Goal: Task Accomplishment & Management: Manage account settings

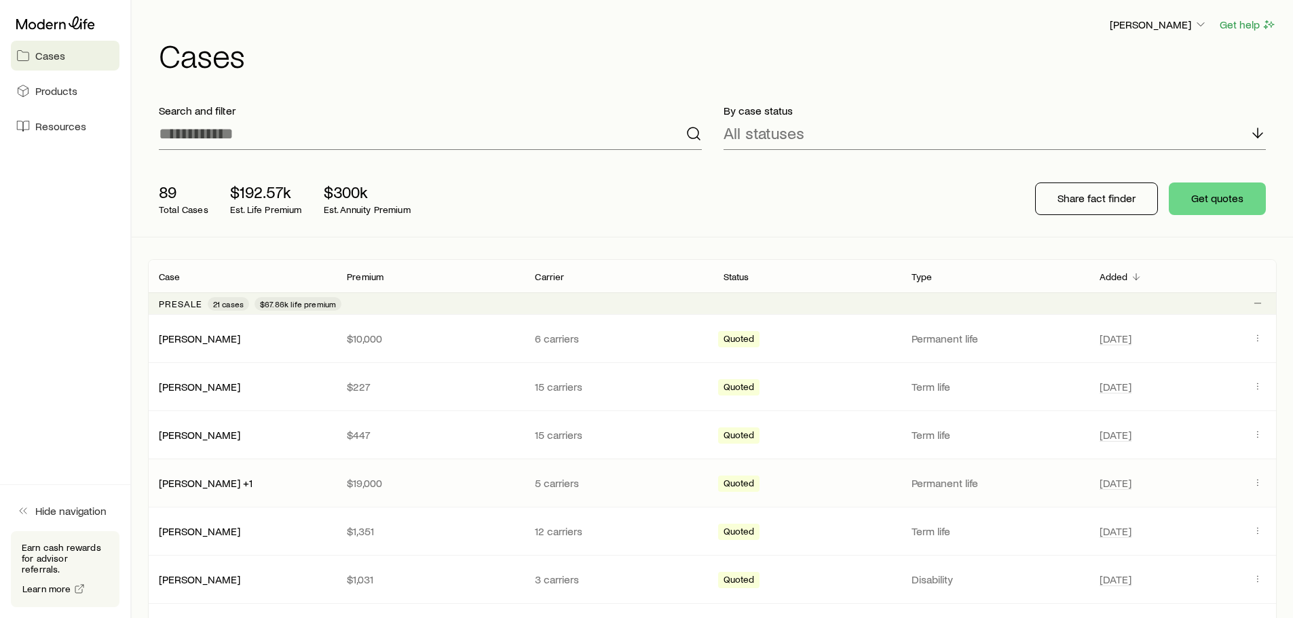
click at [639, 480] on p "5 carriers" at bounding box center [618, 483] width 166 height 14
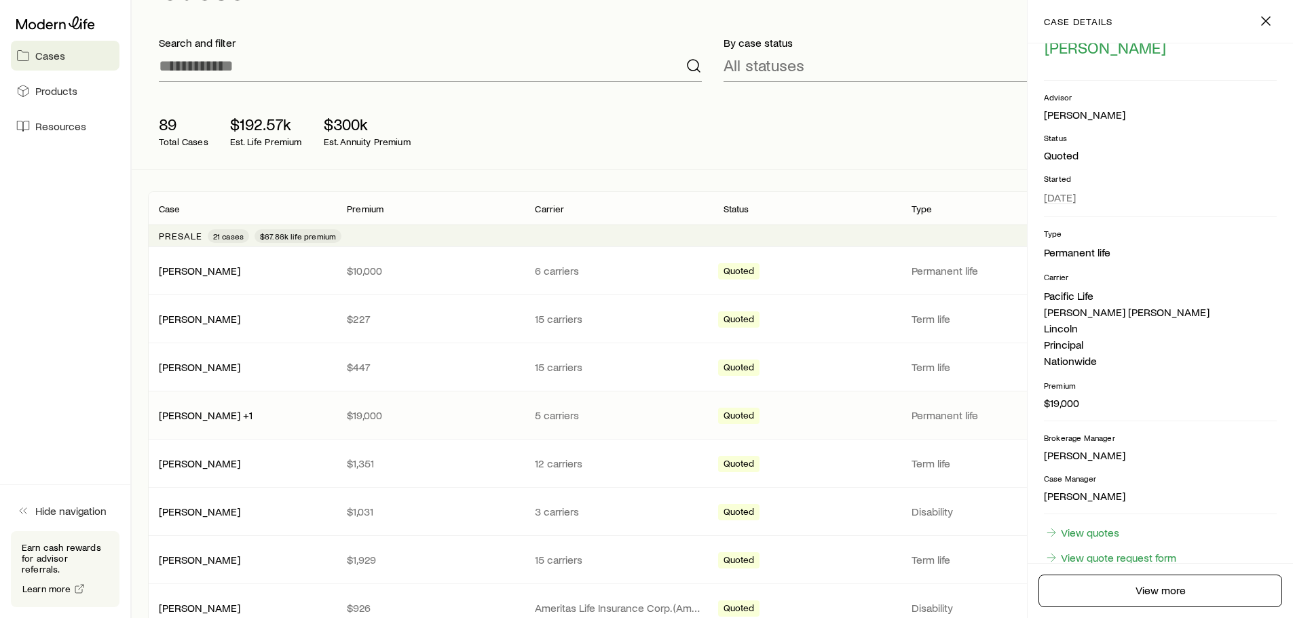
scroll to position [68, 0]
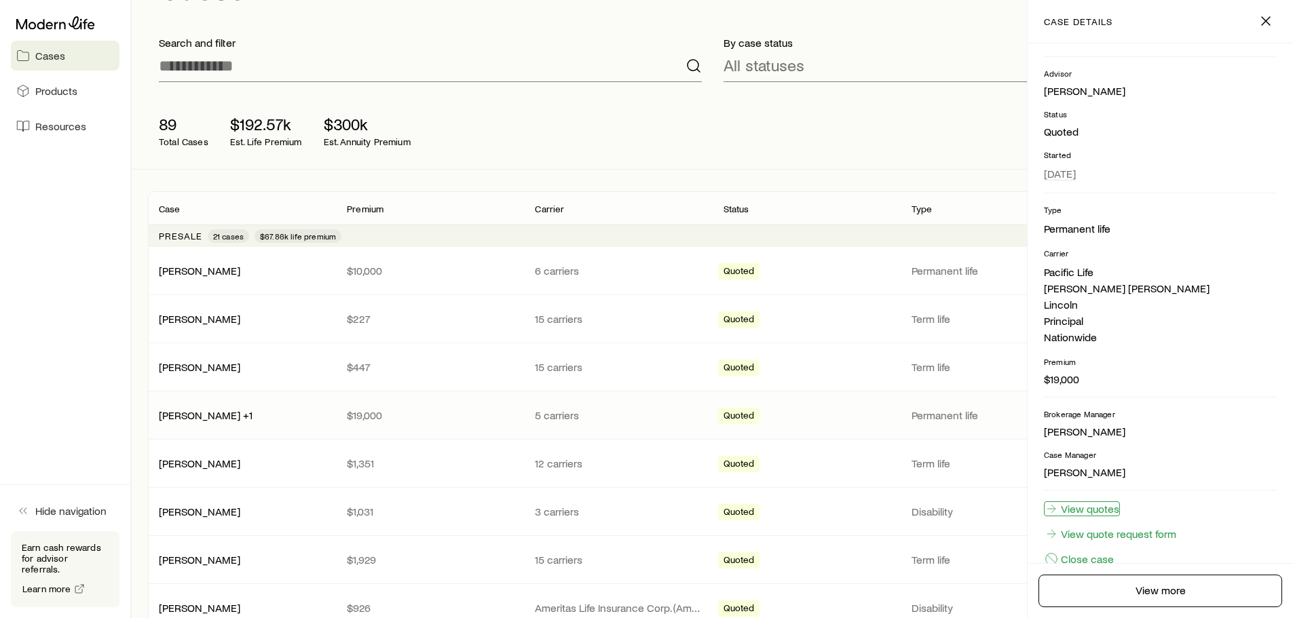
click at [1109, 511] on link "View quotes" at bounding box center [1082, 508] width 76 height 15
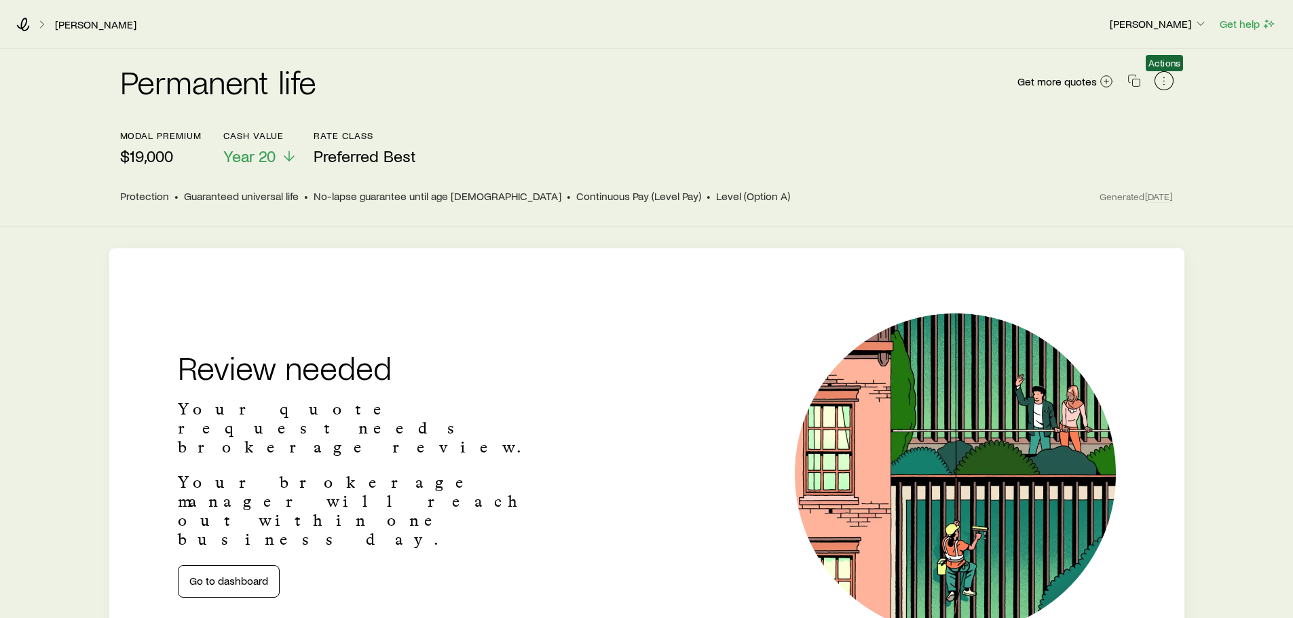
click at [1165, 81] on icon "button" at bounding box center [1164, 81] width 14 height 14
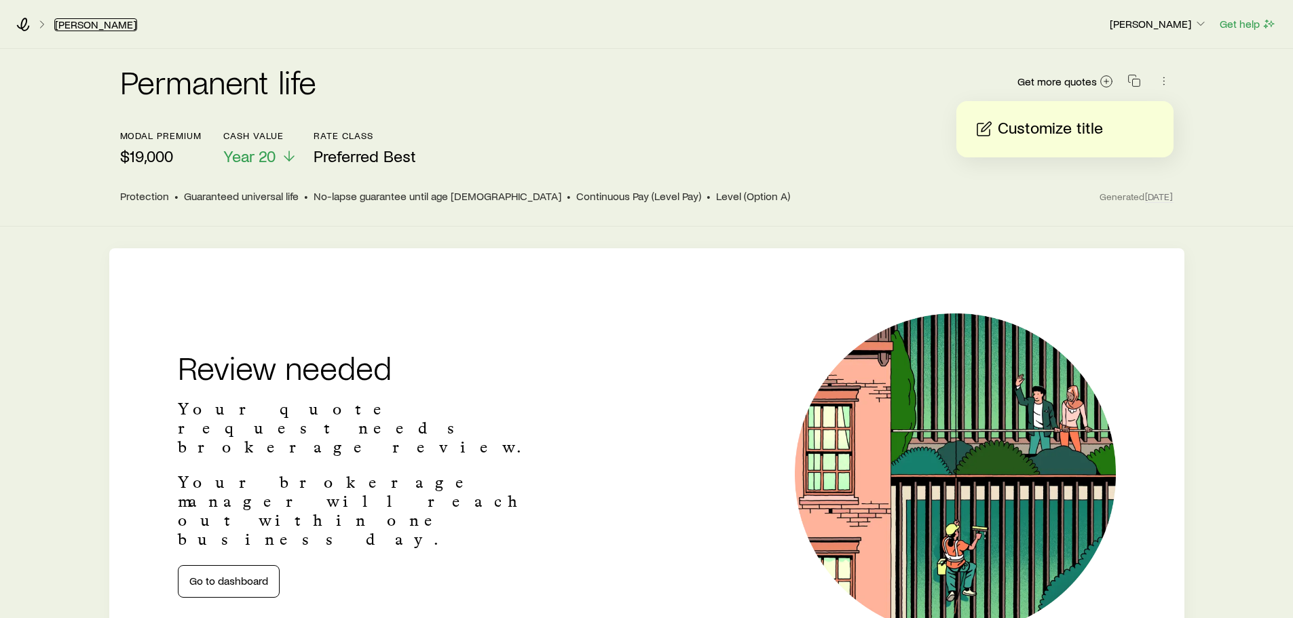
click at [84, 26] on link "[PERSON_NAME]" at bounding box center [95, 24] width 83 height 13
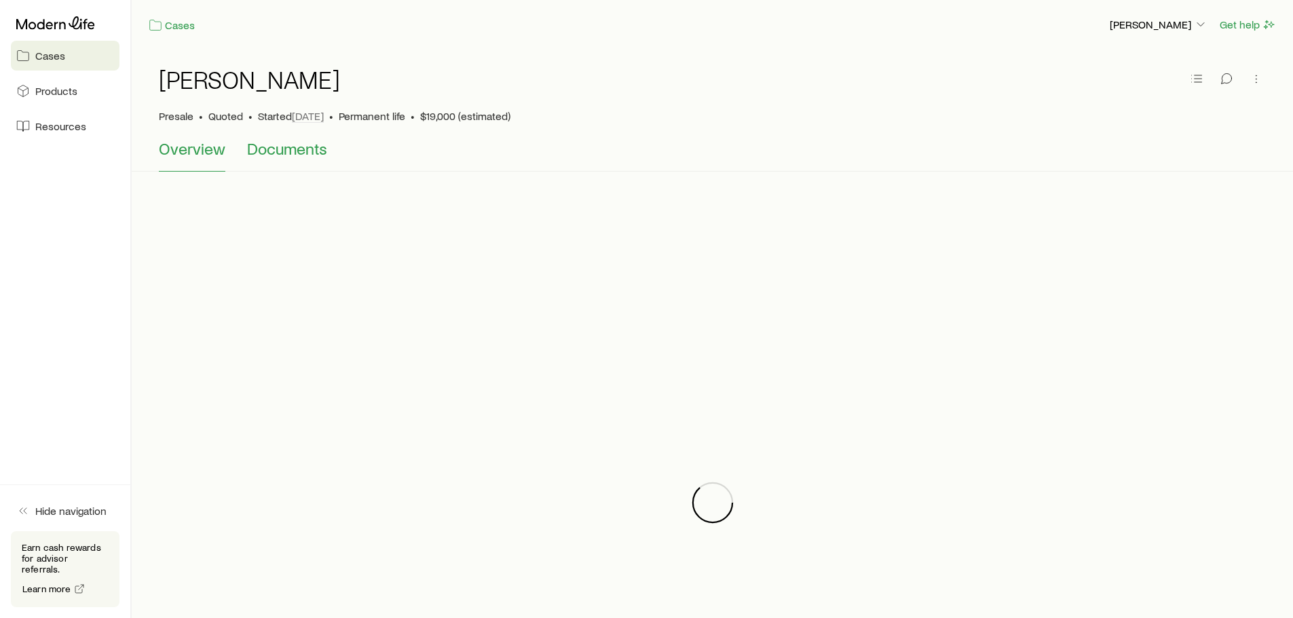
click at [296, 151] on span "Documents" at bounding box center [287, 148] width 80 height 19
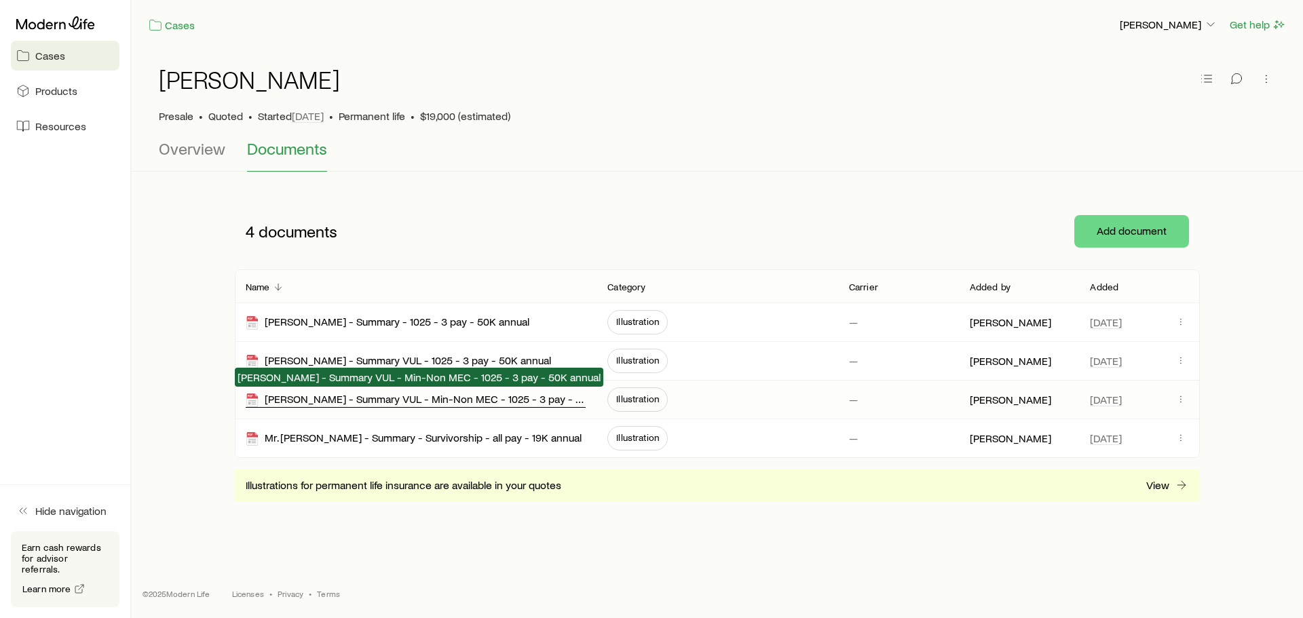
click at [527, 404] on div "[PERSON_NAME] - Summary VUL - Min-Non MEC - 1025 - 3 pay - 50K annual" at bounding box center [416, 400] width 340 height 16
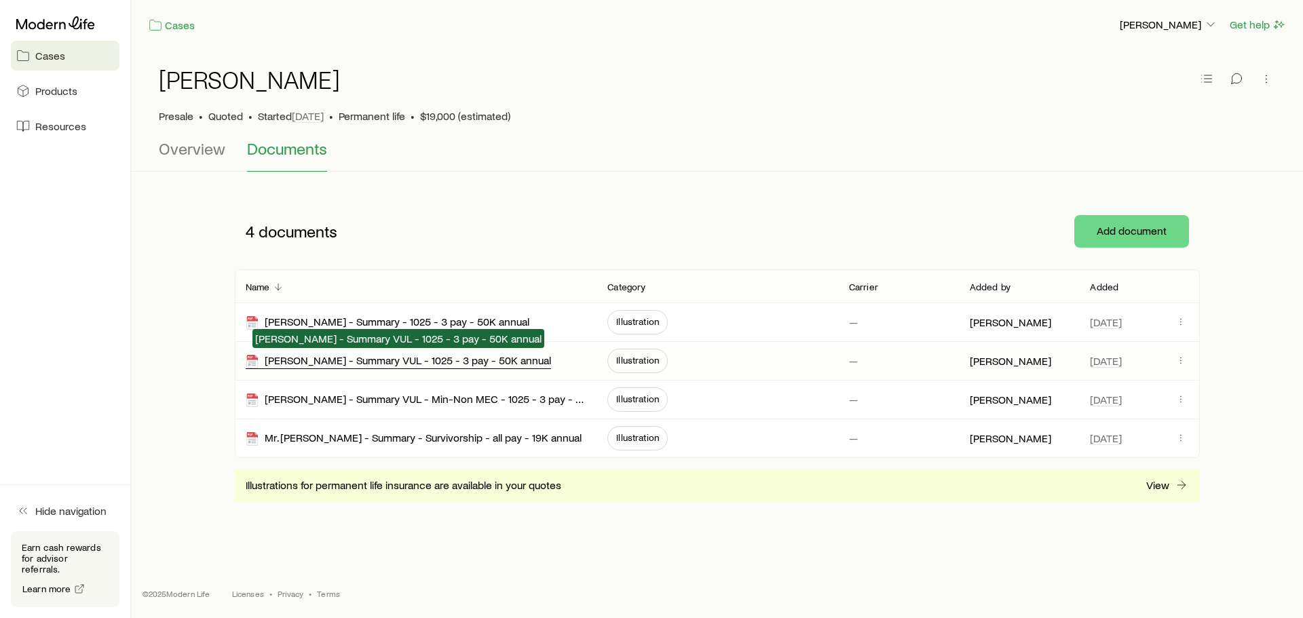
click at [497, 361] on div "[PERSON_NAME] - Summary VUL - 1025 - 3 pay - 50K annual" at bounding box center [398, 361] width 305 height 16
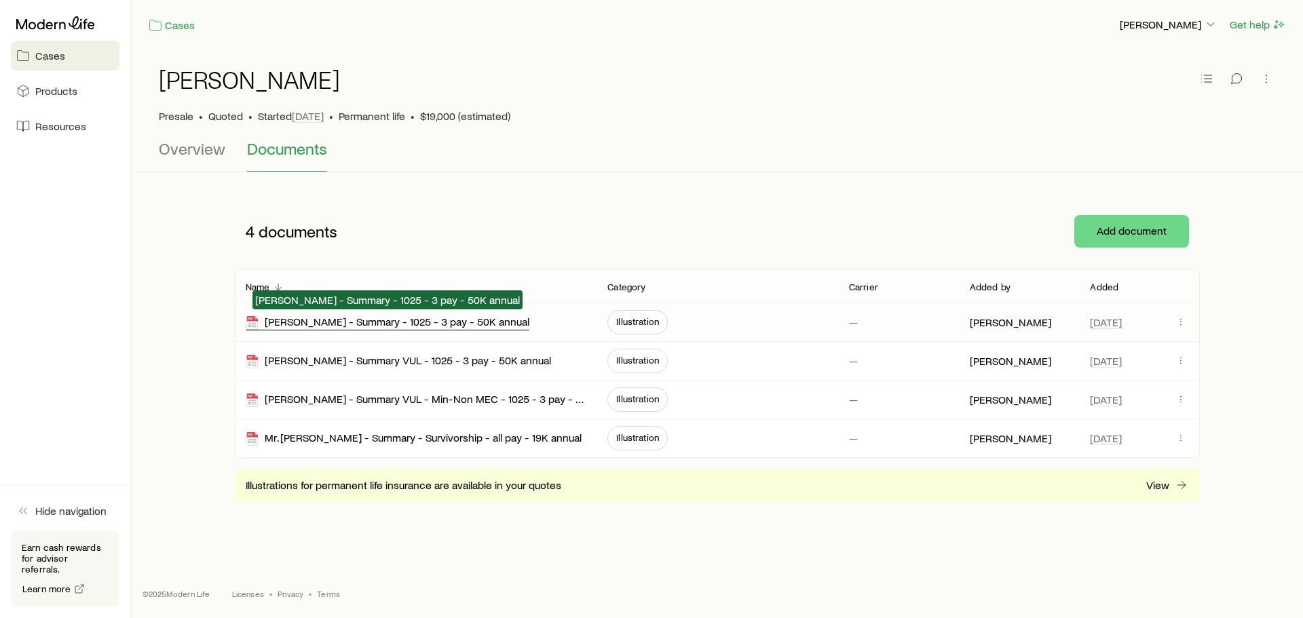
click at [381, 322] on div "[PERSON_NAME] - Summary - 1025 - 3 pay - 50K annual" at bounding box center [388, 323] width 284 height 16
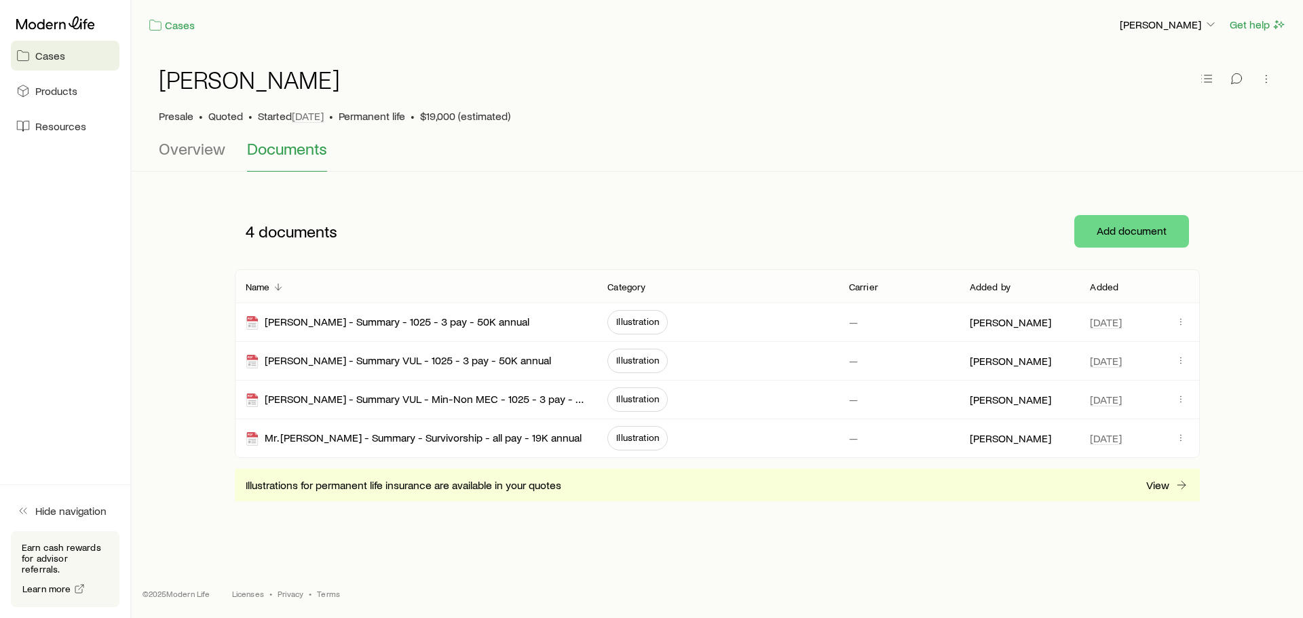
click at [54, 59] on span "Cases" at bounding box center [50, 56] width 30 height 14
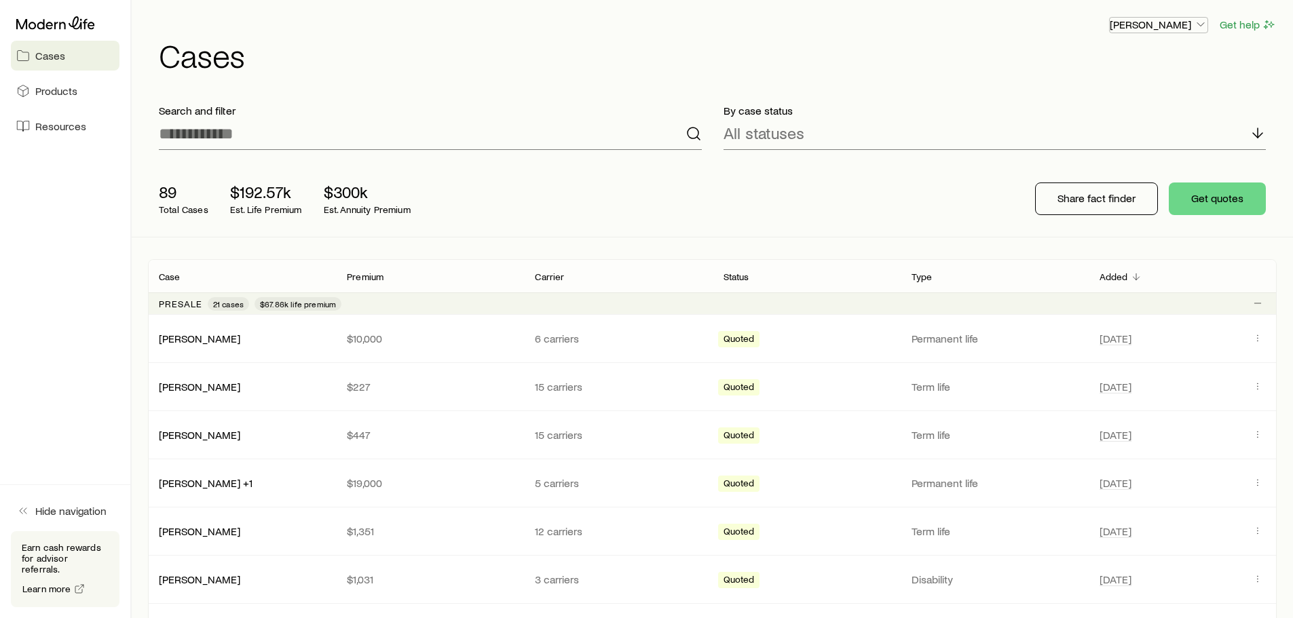
click at [1166, 20] on p "[PERSON_NAME]" at bounding box center [1158, 25] width 98 height 14
click at [1109, 71] on link "Licenses and contracts" at bounding box center [1127, 62] width 152 height 24
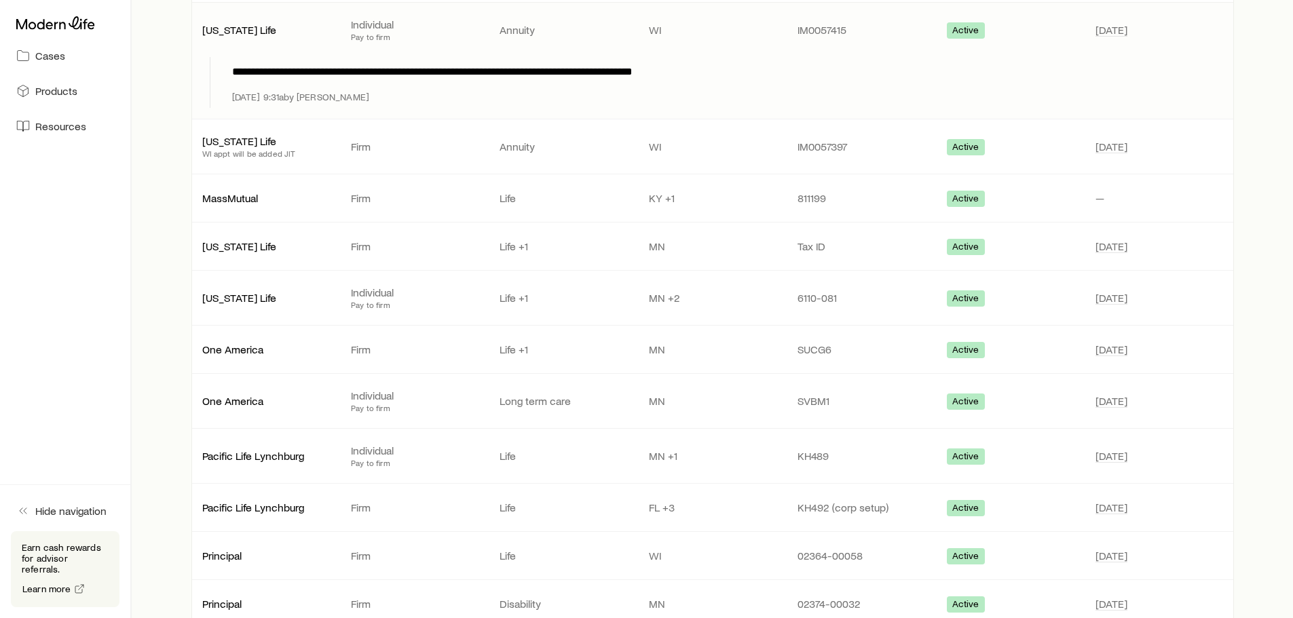
scroll to position [814, 0]
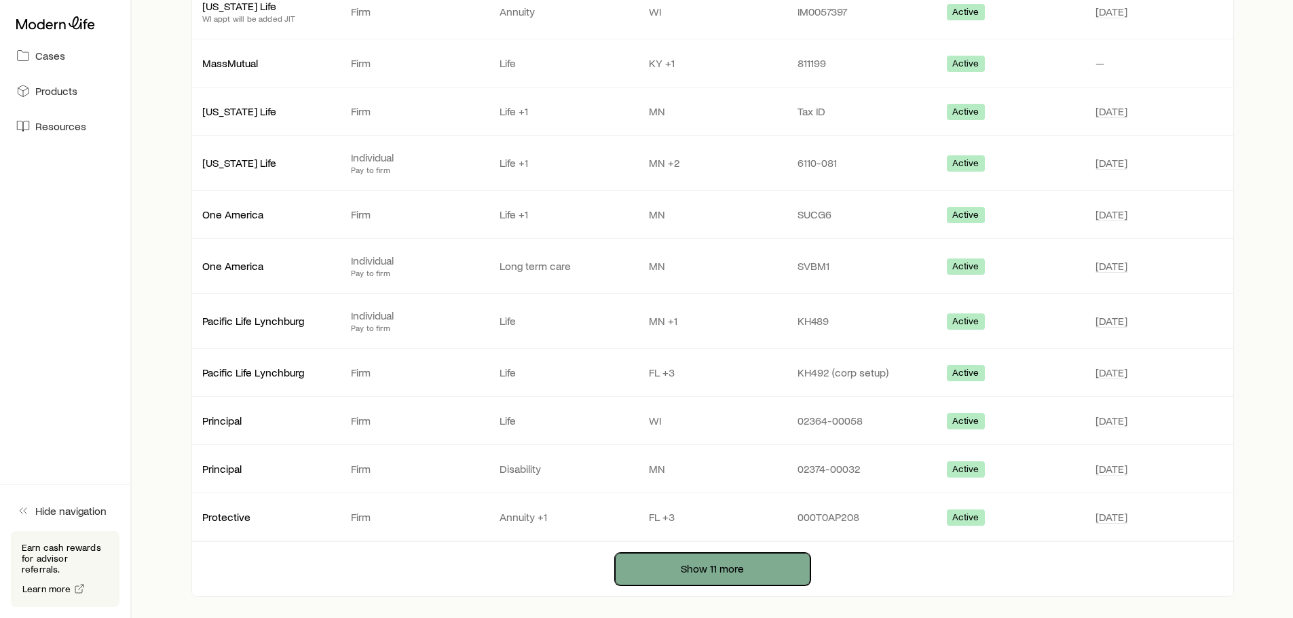
click at [780, 556] on button "Show 11 more" at bounding box center [712, 569] width 195 height 33
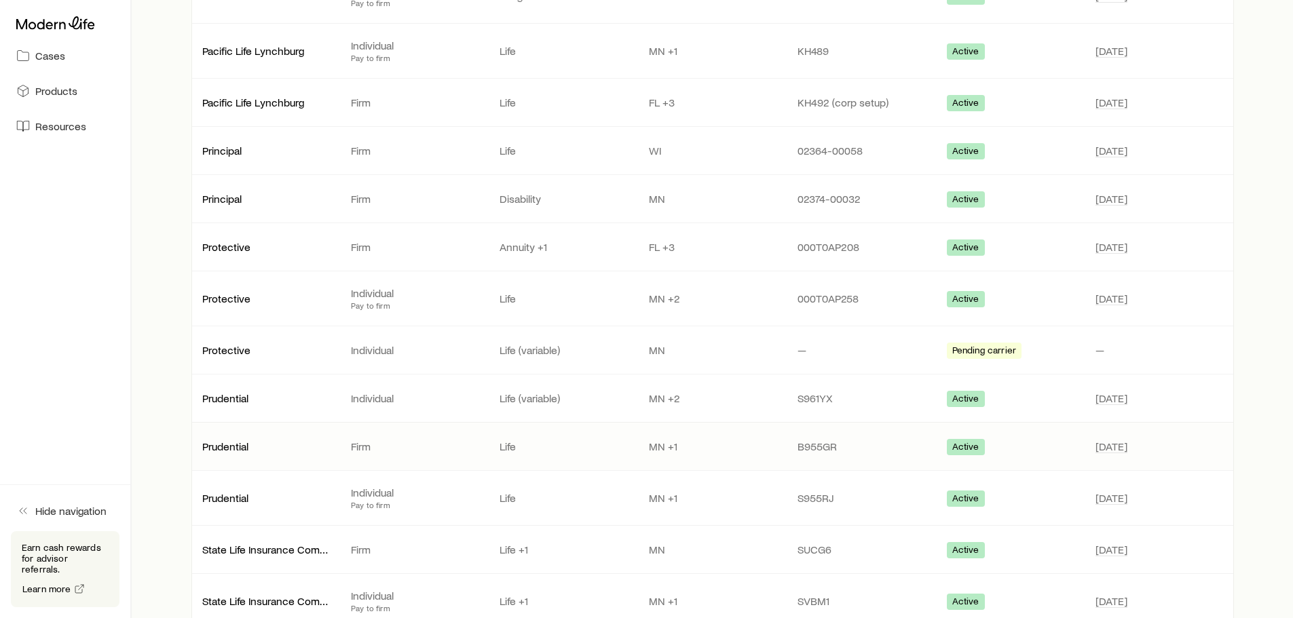
scroll to position [1153, 0]
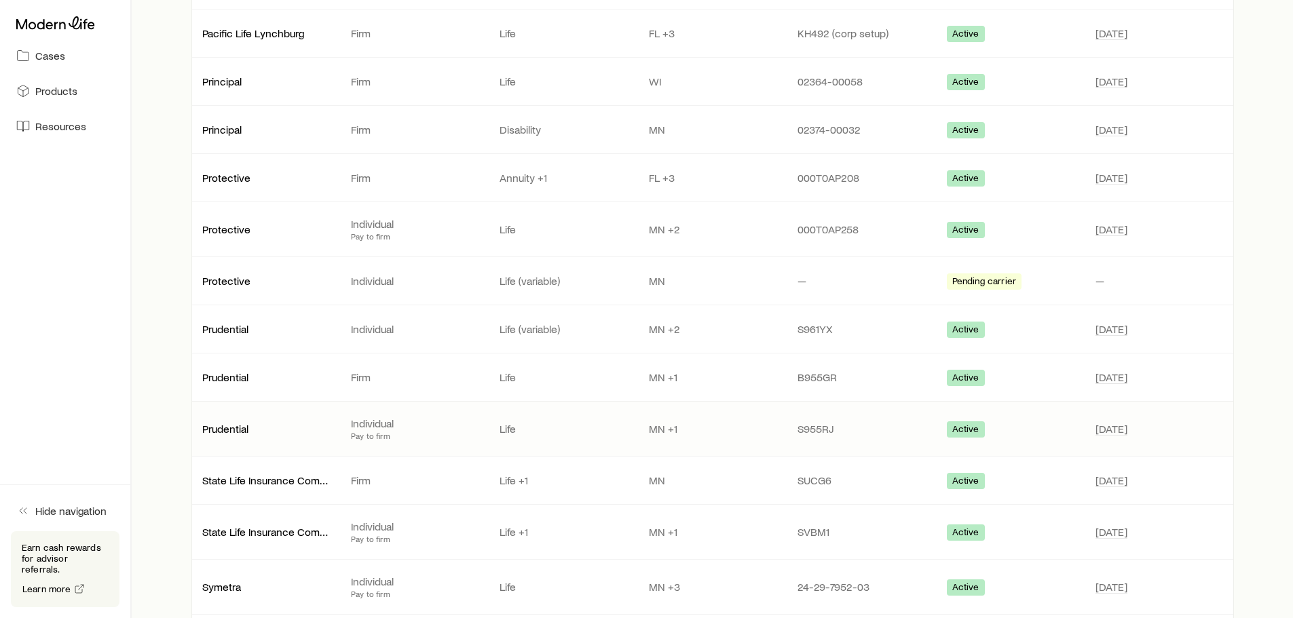
click at [674, 429] on p "MN +1" at bounding box center [712, 429] width 127 height 14
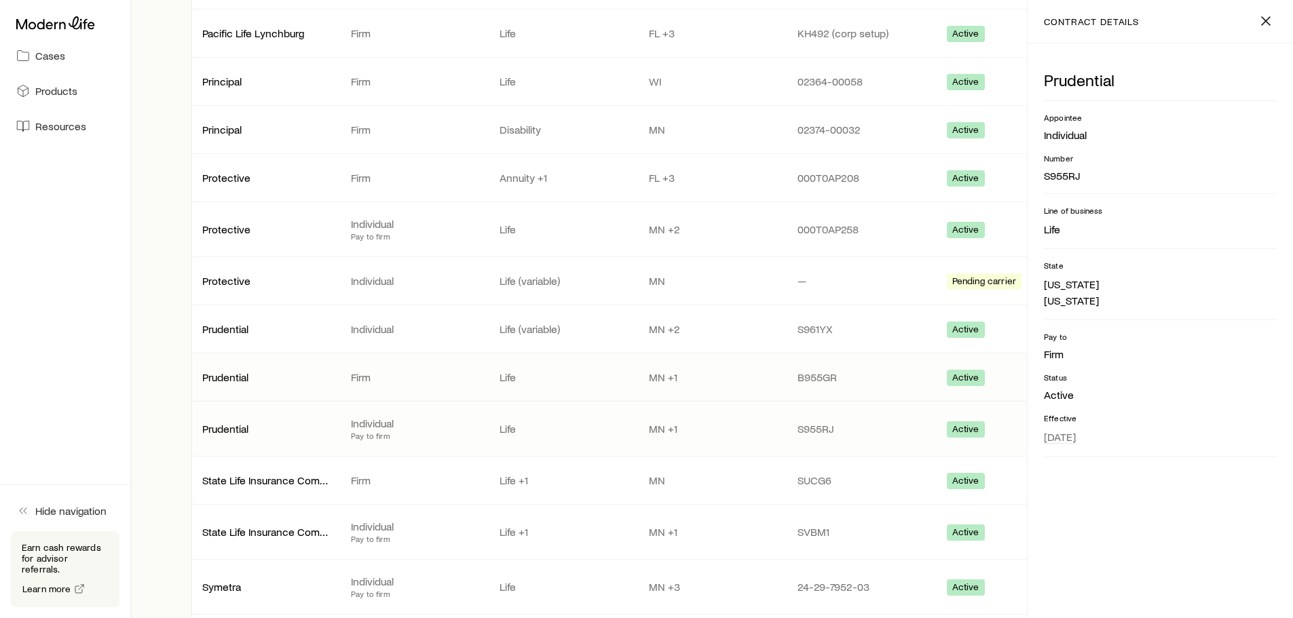
click at [664, 370] on p "MN +1" at bounding box center [712, 377] width 127 height 14
click at [674, 326] on p "MN +2" at bounding box center [712, 329] width 127 height 14
click at [668, 228] on p "MN +2" at bounding box center [712, 230] width 127 height 14
click at [655, 277] on p "MN" at bounding box center [712, 281] width 127 height 14
click at [668, 325] on p "MN +2" at bounding box center [712, 329] width 127 height 14
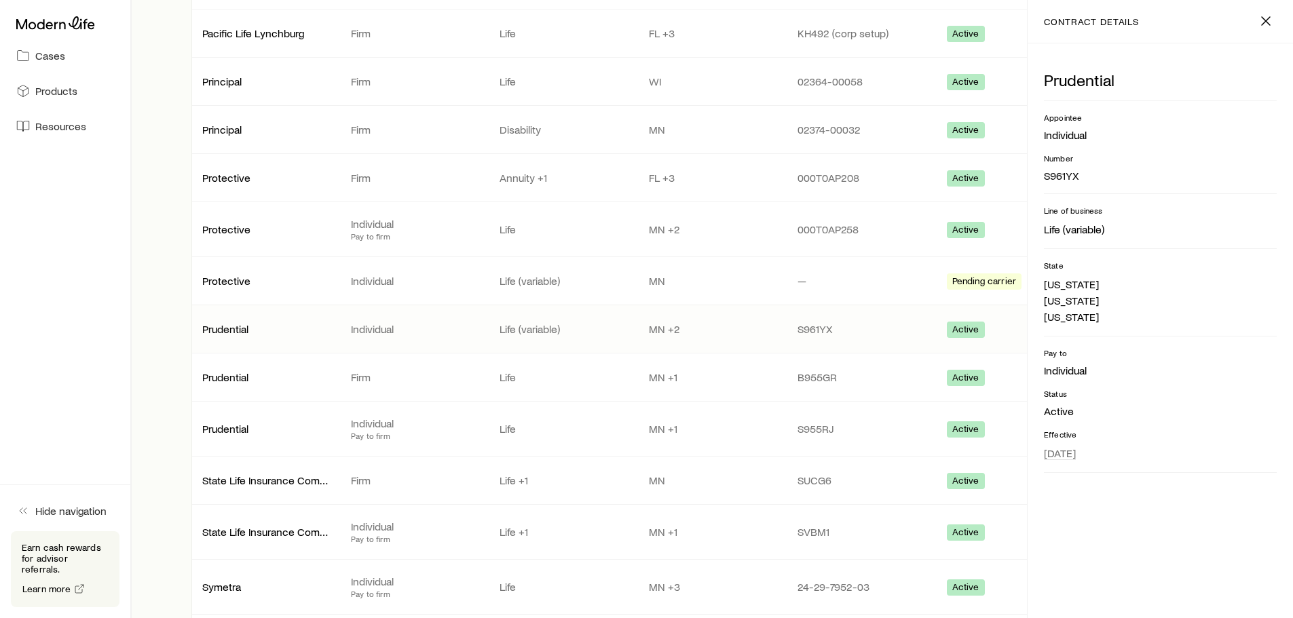
click at [1107, 511] on div "Prudential Appointee Individual Number S961YX Line of business Life (variable) …" at bounding box center [1159, 330] width 265 height 575
click at [1268, 12] on button "button" at bounding box center [1266, 21] width 22 height 22
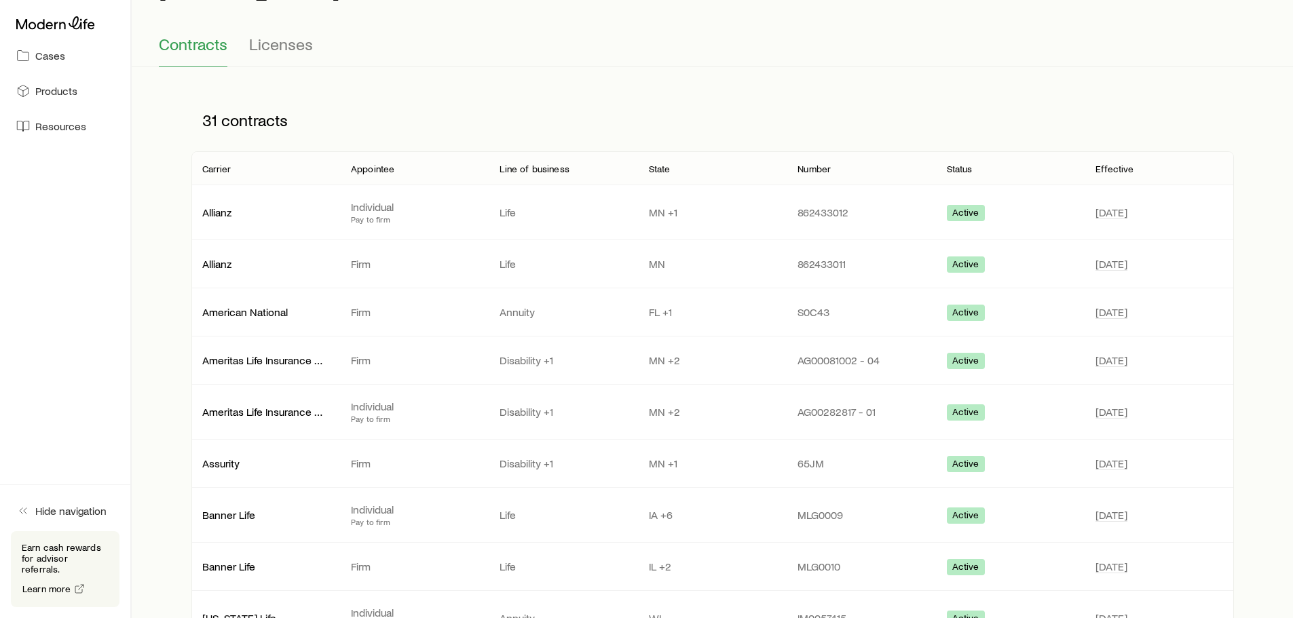
scroll to position [0, 0]
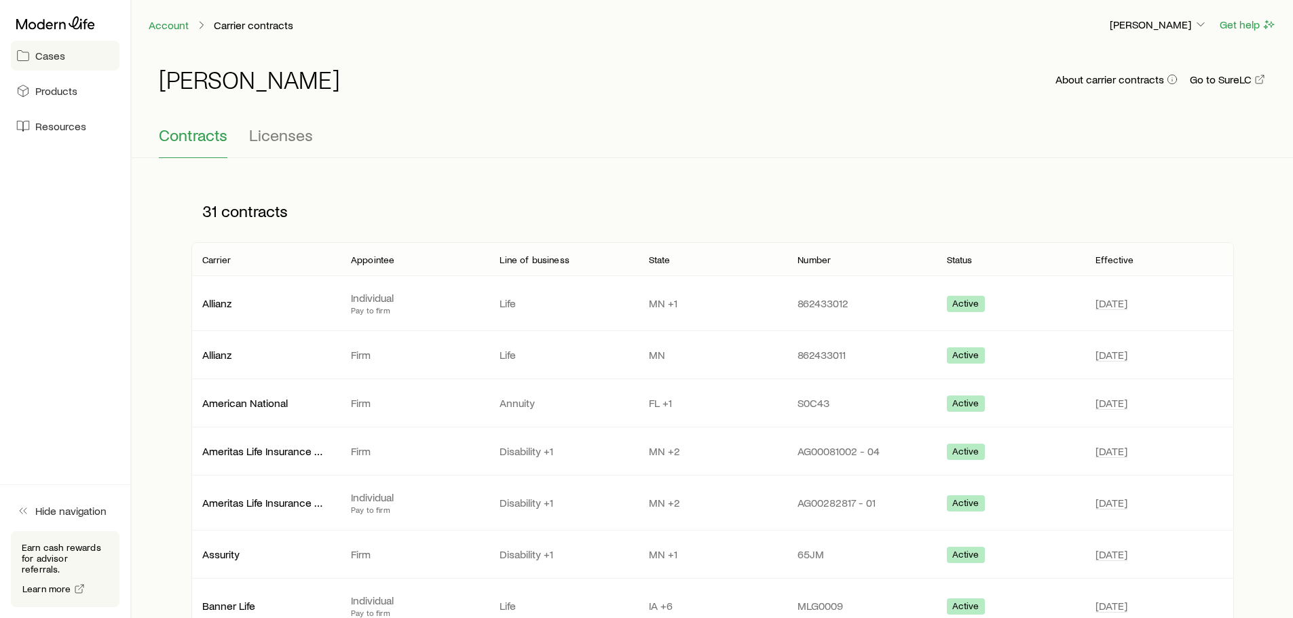
click at [52, 66] on link "Cases" at bounding box center [65, 56] width 109 height 30
